Goal: Task Accomplishment & Management: Use online tool/utility

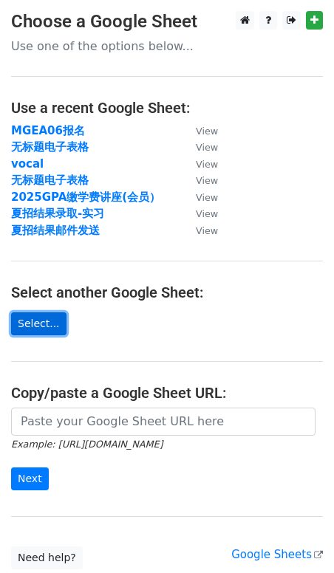
click at [41, 328] on link "Select..." at bounding box center [38, 323] width 55 height 23
click at [34, 315] on link "Select..." at bounding box center [38, 323] width 55 height 23
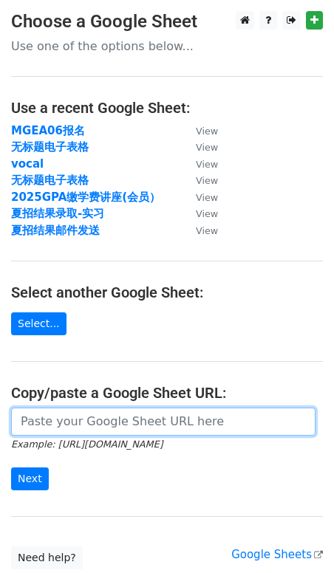
click at [64, 423] on input "url" at bounding box center [163, 422] width 304 height 28
paste input "https://docs.google.com/spreadsheets/d/1TAxrDiR1oDEOq5Yy861a1yDxIv-nDfj0/edit?g…"
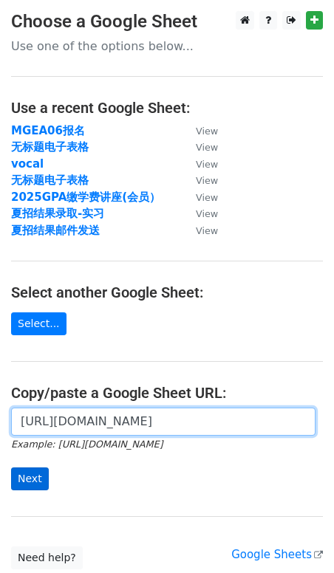
type input "https://docs.google.com/spreadsheets/d/1TAxrDiR1oDEOq5Yy861a1yDxIv-nDfj0/edit?g…"
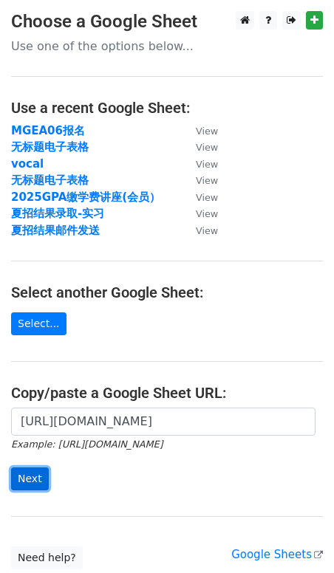
click at [21, 484] on input "Next" at bounding box center [30, 479] width 38 height 23
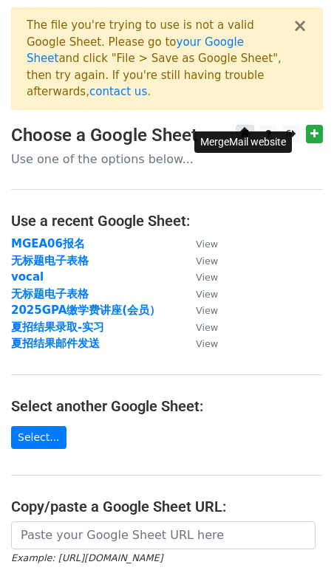
click at [245, 129] on icon at bounding box center [245, 134] width 10 height 10
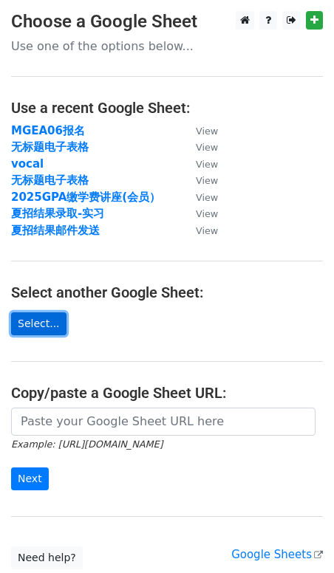
click at [31, 326] on link "Select..." at bounding box center [38, 323] width 55 height 23
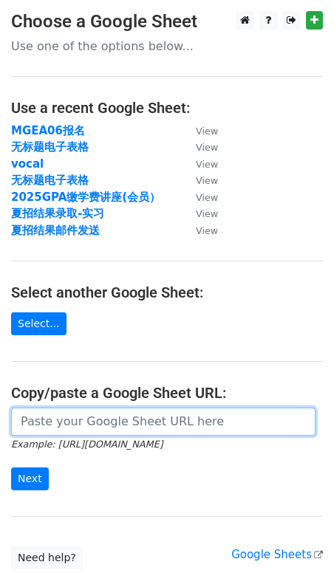
click at [83, 414] on input "url" at bounding box center [163, 422] width 304 height 28
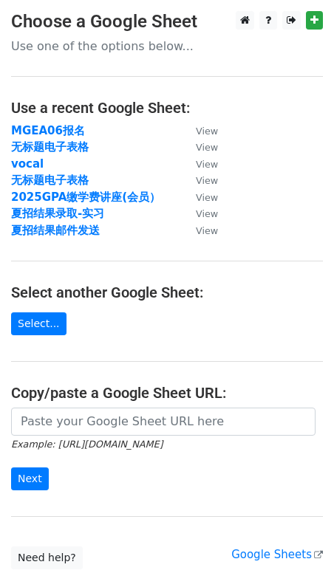
click at [146, 391] on h4 "Copy/paste a Google Sheet URL:" at bounding box center [167, 393] width 312 height 18
click at [106, 50] on p "Use one of the options below..." at bounding box center [167, 46] width 312 height 16
click at [44, 321] on link "Select..." at bounding box center [38, 323] width 55 height 23
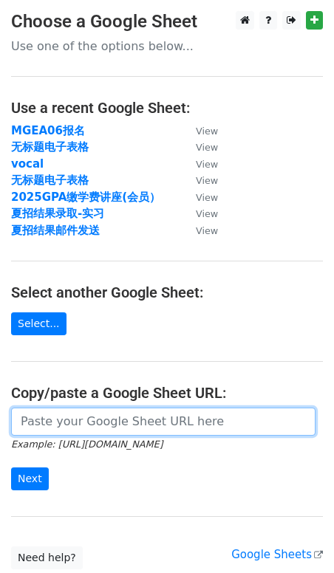
click at [116, 429] on input "url" at bounding box center [163, 422] width 304 height 28
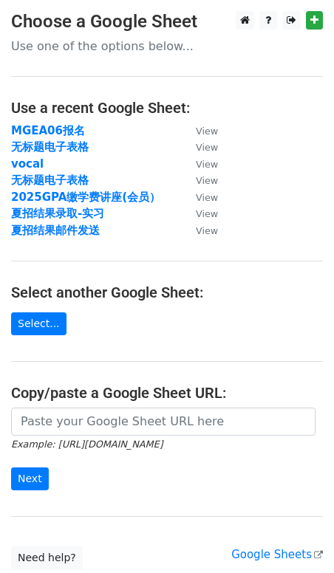
click at [214, 392] on h4 "Copy/paste a Google Sheet URL:" at bounding box center [167, 393] width 312 height 18
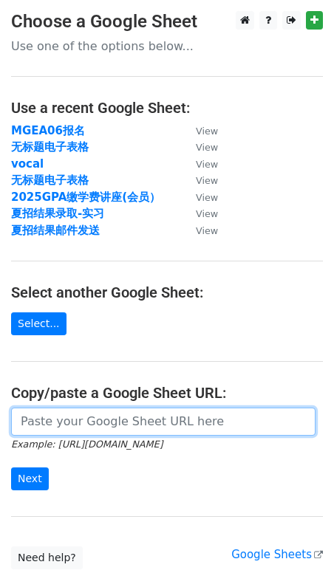
click at [103, 428] on input "url" at bounding box center [163, 422] width 304 height 28
paste input "https://docs.google.com/spreadsheets/d/1TAxrDiR1oDEOq5Yy861a1yDxIv-nDfj0/edit?g…"
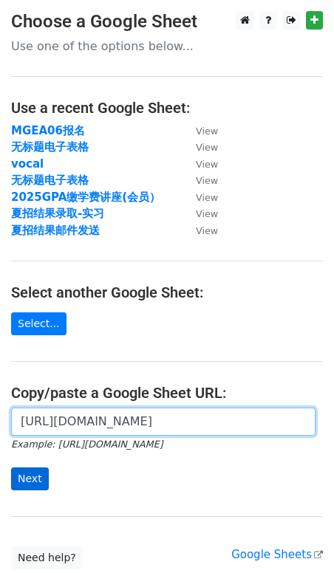
type input "https://docs.google.com/spreadsheets/d/1TAxrDiR1oDEOq5Yy861a1yDxIv-nDfj0/edit?g…"
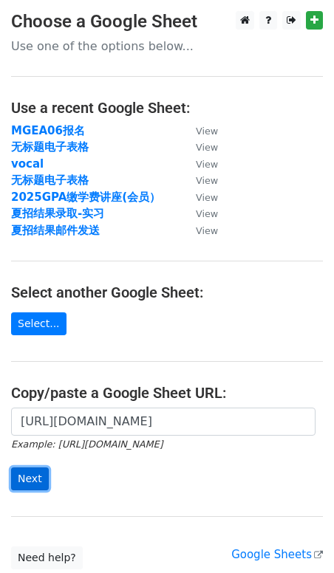
click at [35, 471] on input "Next" at bounding box center [30, 479] width 38 height 23
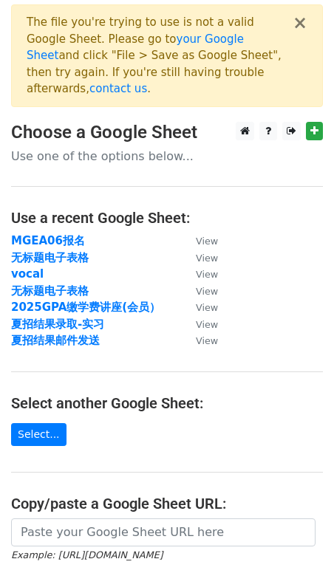
scroll to position [211, 0]
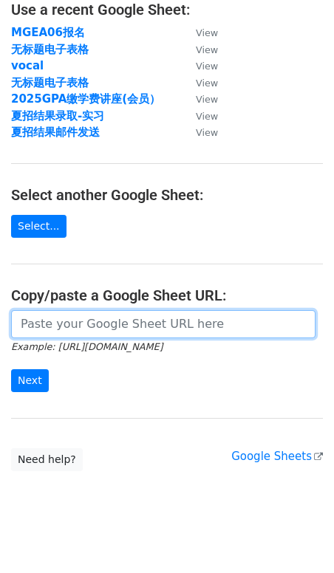
click at [113, 315] on input "url" at bounding box center [163, 324] width 304 height 28
paste input "[URL][DOMAIN_NAME]"
type input "https://docs.google.com/spreadsheets/d/1uoc-JkzUuAXG47xbu9K14hOu2L3o35_eDb-pY9J…"
click at [11, 369] on input "Next" at bounding box center [30, 380] width 38 height 23
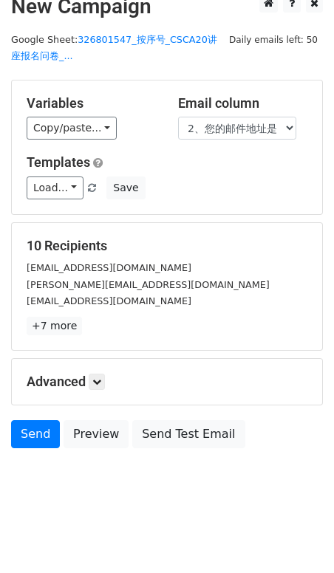
scroll to position [17, 0]
